Goal: Task Accomplishment & Management: Use online tool/utility

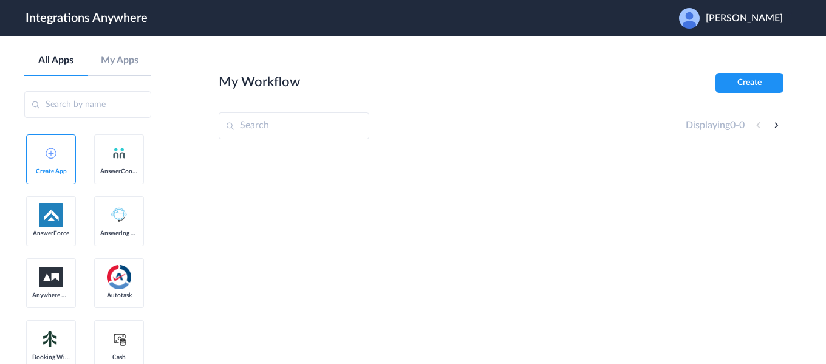
click at [756, 18] on span "Sean Estes" at bounding box center [744, 19] width 77 height 12
click at [698, 51] on link "Logout" at bounding box center [686, 49] width 26 height 9
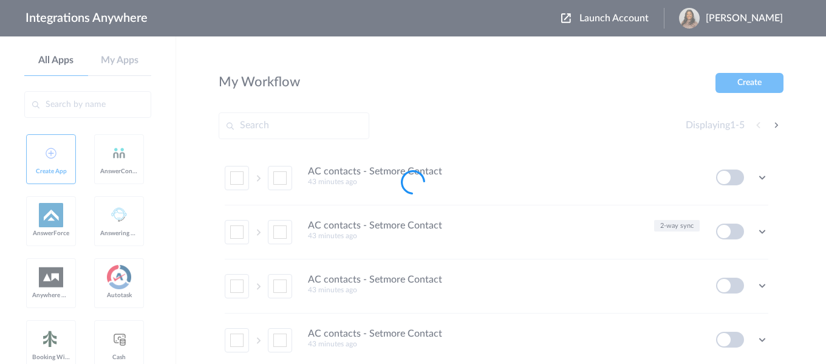
click at [622, 17] on div at bounding box center [413, 182] width 826 height 364
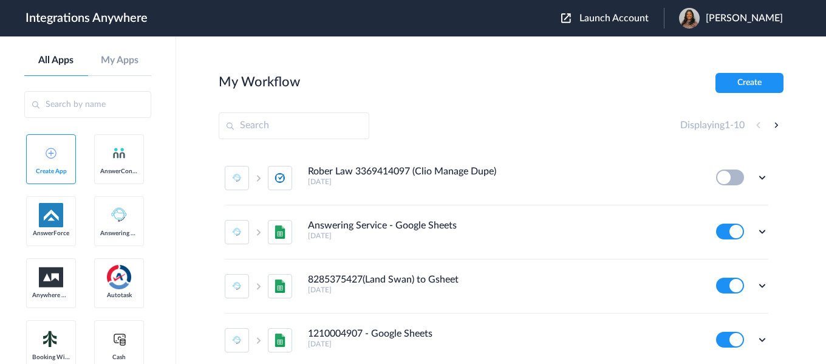
click at [622, 17] on span "Launch Account" at bounding box center [613, 18] width 69 height 10
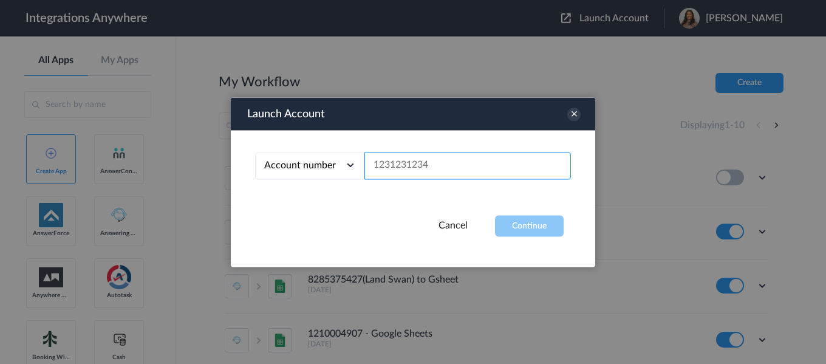
paste input "1260004855"
type input "1260004855"
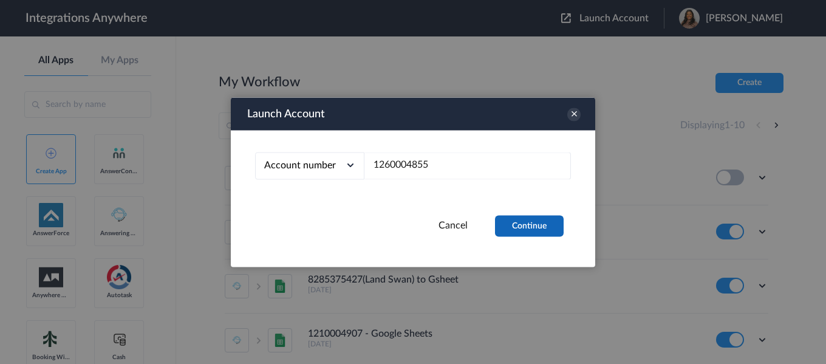
click at [504, 227] on button "Continue" at bounding box center [529, 225] width 69 height 21
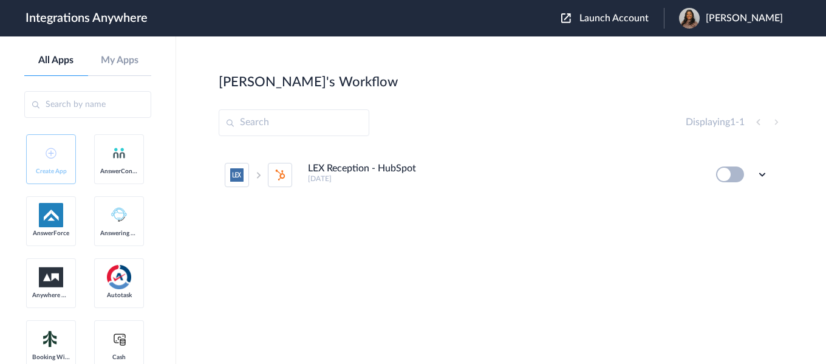
click at [302, 231] on div "LEX Reception - HubSpot [DATE] Edit Task history Delete" at bounding box center [501, 239] width 565 height 182
